Goal: Transaction & Acquisition: Purchase product/service

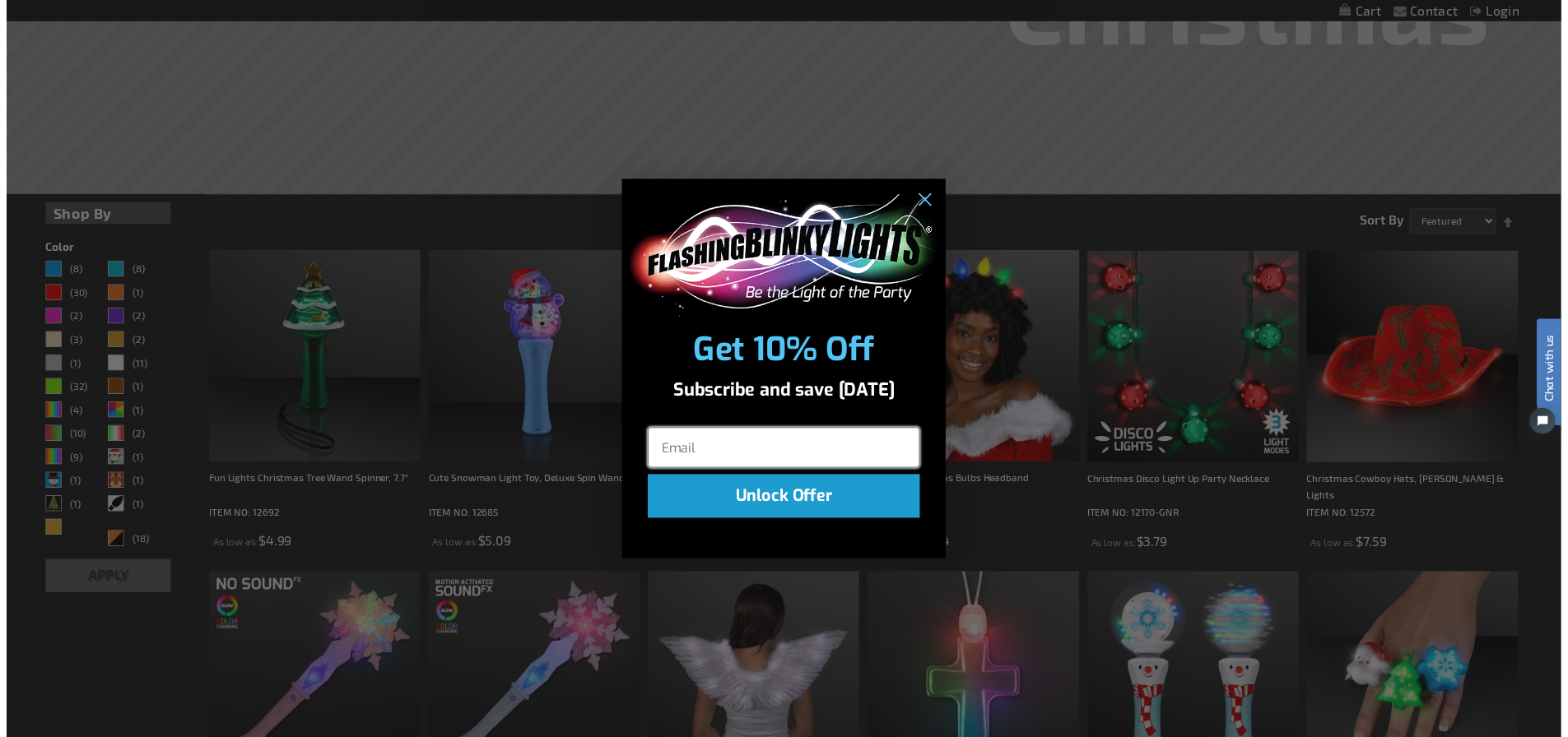
scroll to position [411, 0]
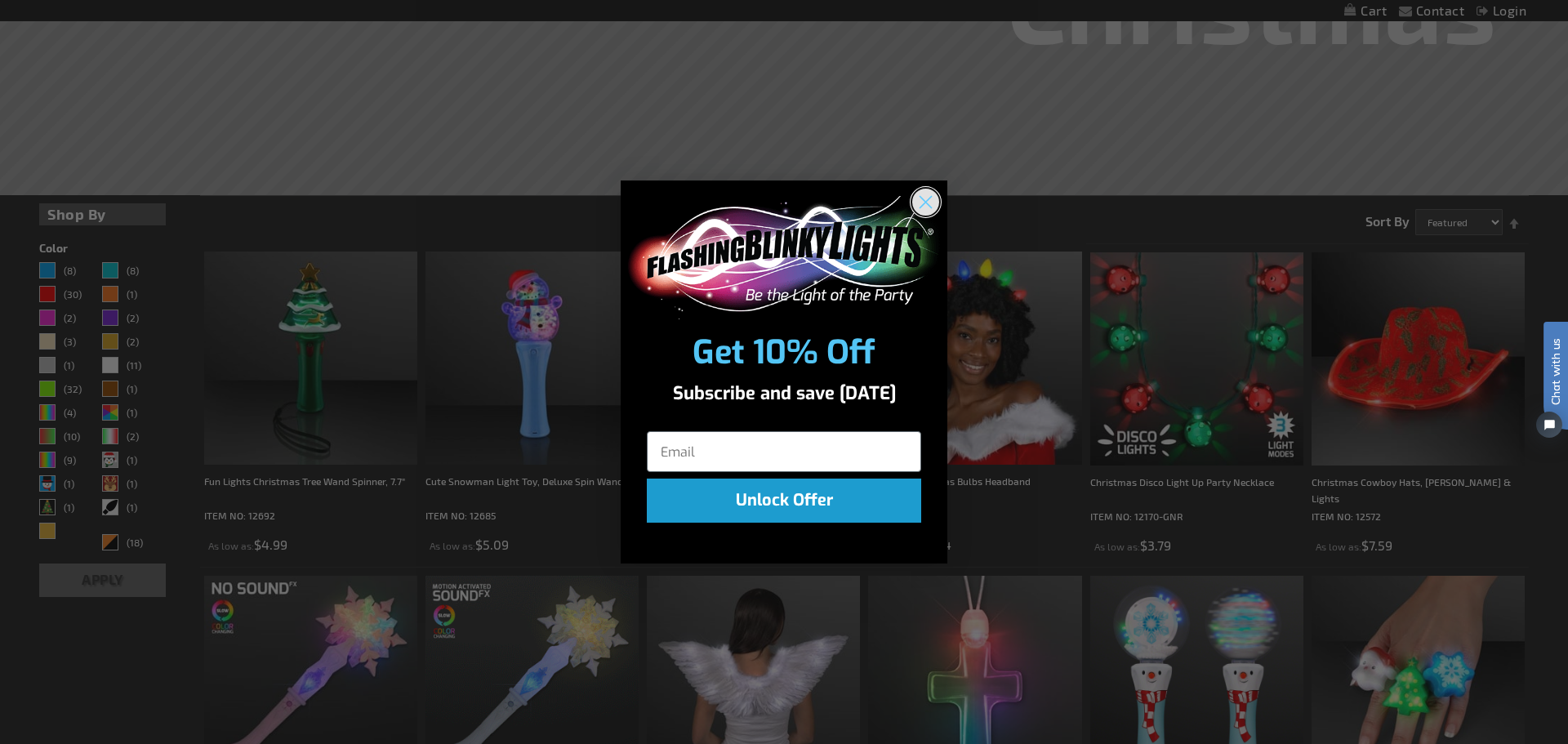
click at [930, 192] on circle "Close dialog" at bounding box center [925, 202] width 27 height 27
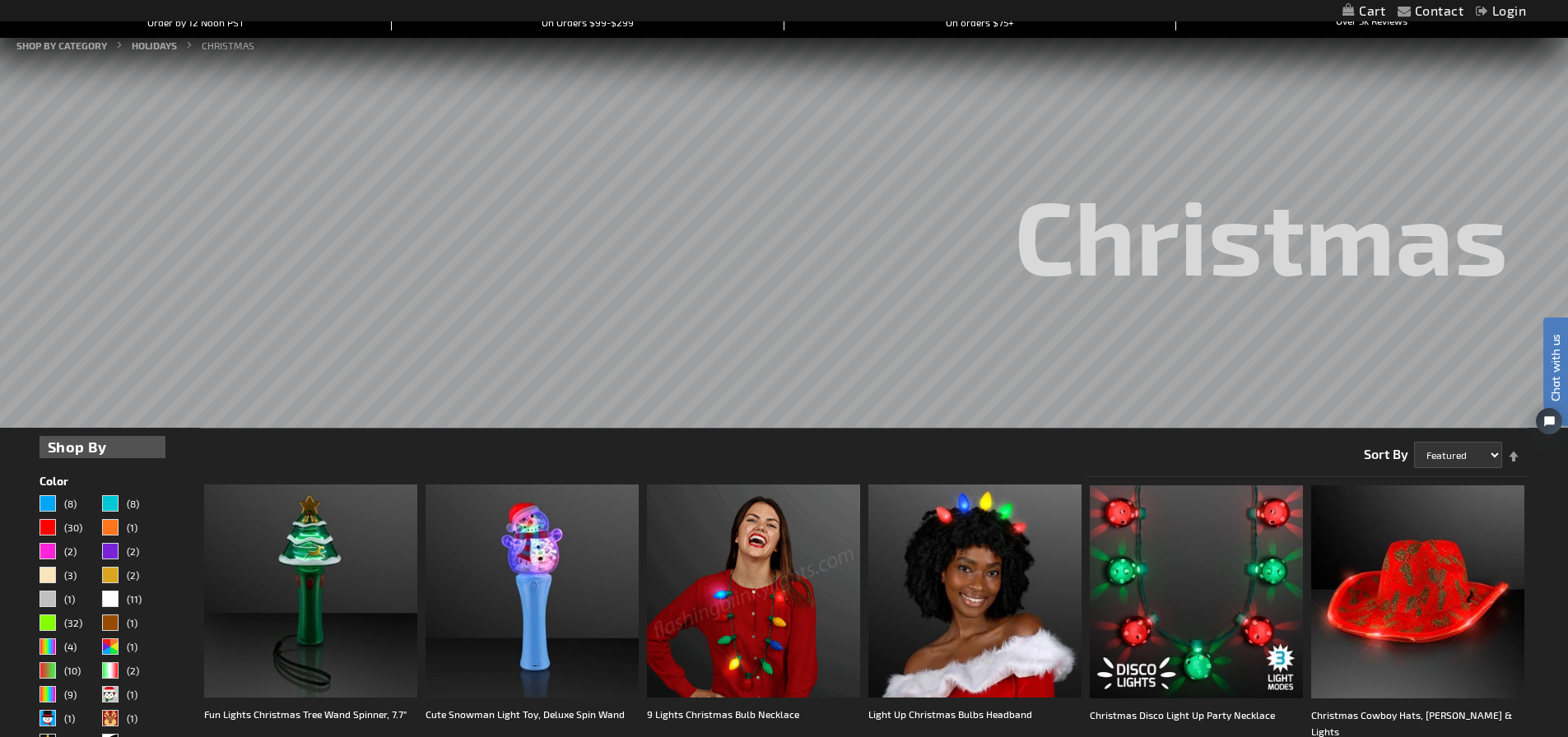
scroll to position [0, 0]
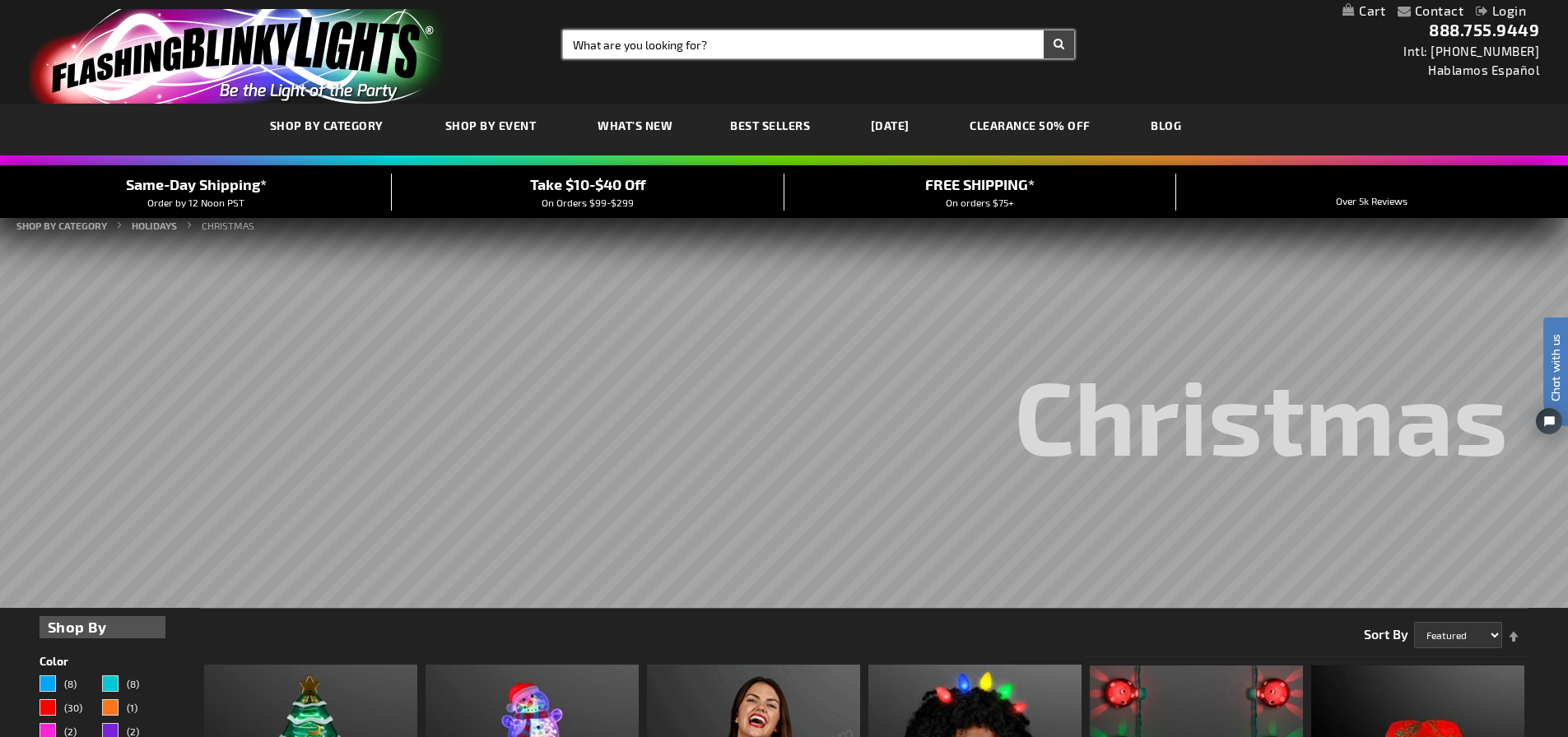
click at [712, 48] on input "Search" at bounding box center [819, 44] width 511 height 28
type input "sword"
click at [1044, 30] on button "Search" at bounding box center [1059, 44] width 30 height 28
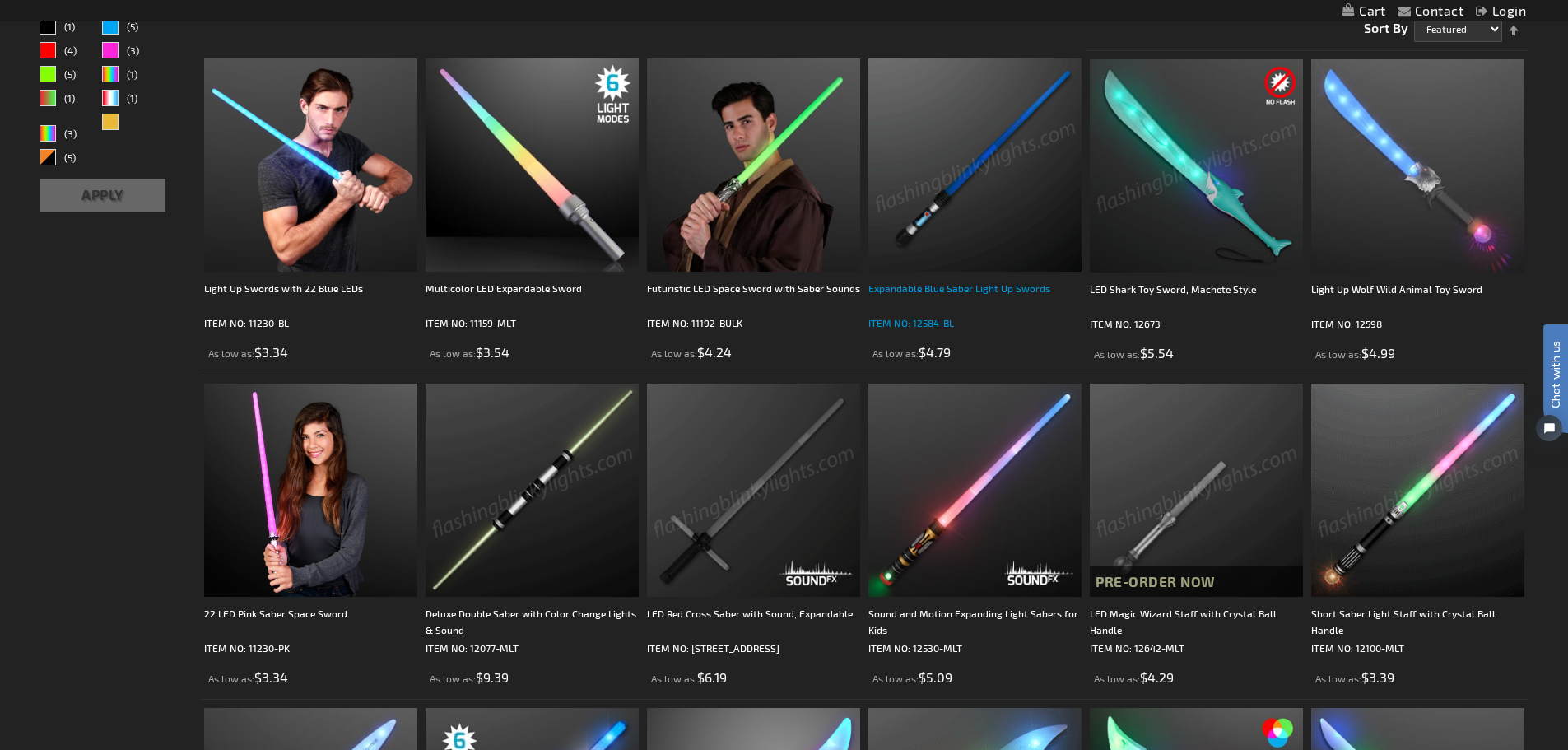
scroll to position [247, 0]
